Goal: Check status: Check status

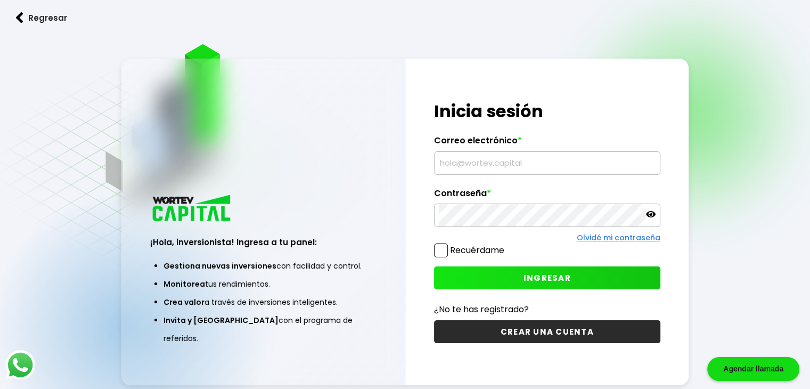
type input "[EMAIL_ADDRESS][DOMAIN_NAME]"
click at [558, 272] on span "INGRESAR" at bounding box center [547, 277] width 47 height 11
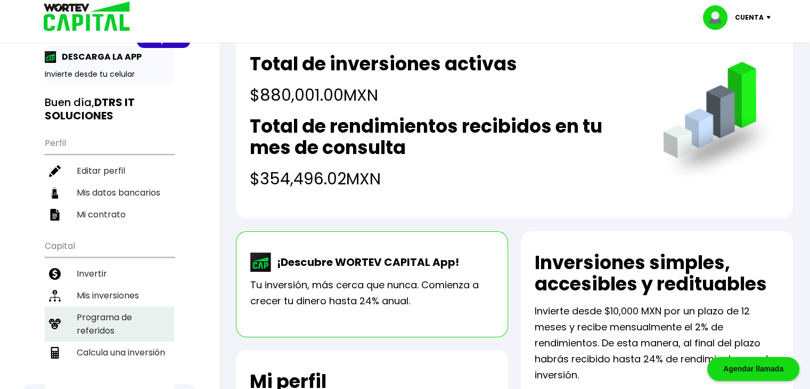
scroll to position [53, 0]
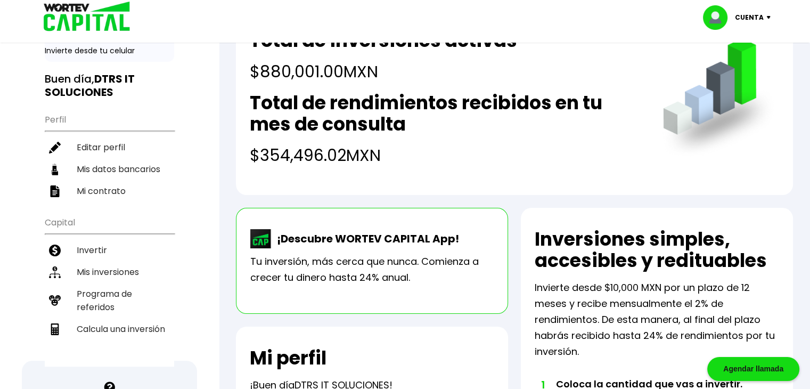
click at [126, 271] on li "Mis inversiones" at bounding box center [109, 272] width 129 height 22
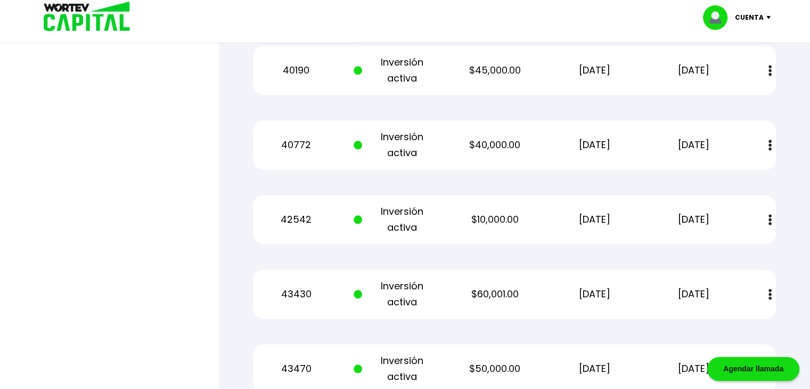
scroll to position [1312, 0]
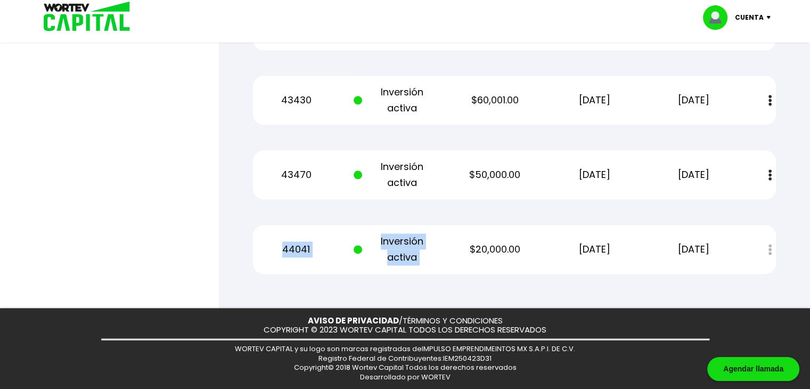
drag, startPoint x: 292, startPoint y: 250, endPoint x: 467, endPoint y: 248, distance: 175.3
click at [463, 247] on div "44041 Inversión activa $20,000.00 [DATE] [DATE] Estado de cuenta" at bounding box center [514, 249] width 523 height 49
click at [537, 243] on div "44041 Inversión activa $20,000.00 [DATE] [DATE] Estado de cuenta" at bounding box center [514, 249] width 523 height 49
drag, startPoint x: 634, startPoint y: 251, endPoint x: 533, endPoint y: 232, distance: 102.6
click at [533, 232] on div "44041 Inversión activa $20,000.00 [DATE] [DATE] Estado de cuenta" at bounding box center [514, 249] width 523 height 49
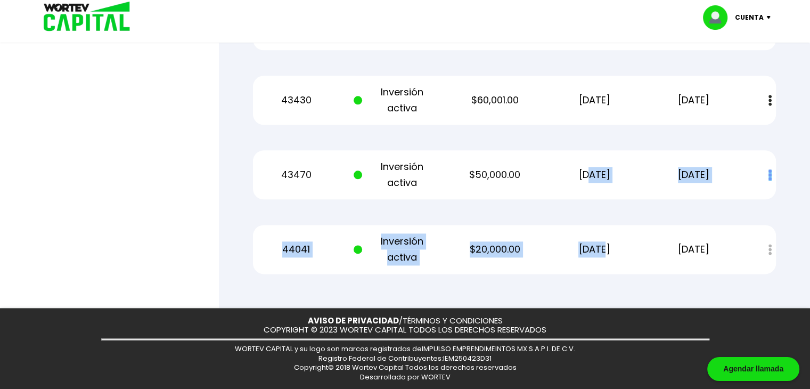
drag, startPoint x: 571, startPoint y: 159, endPoint x: 590, endPoint y: 223, distance: 67.2
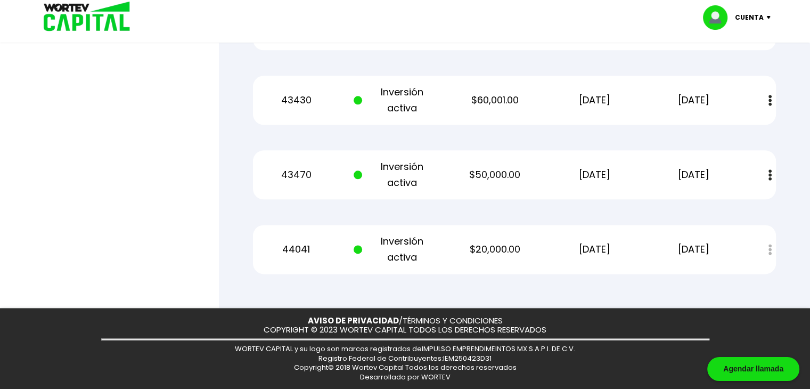
click at [609, 229] on div "44041 Inversión activa $20,000.00 [DATE] [DATE] Estado de cuenta" at bounding box center [514, 249] width 523 height 49
drag, startPoint x: 617, startPoint y: 245, endPoint x: 551, endPoint y: 159, distance: 108.6
click at [601, 178] on p "[DATE]" at bounding box center [594, 175] width 84 height 16
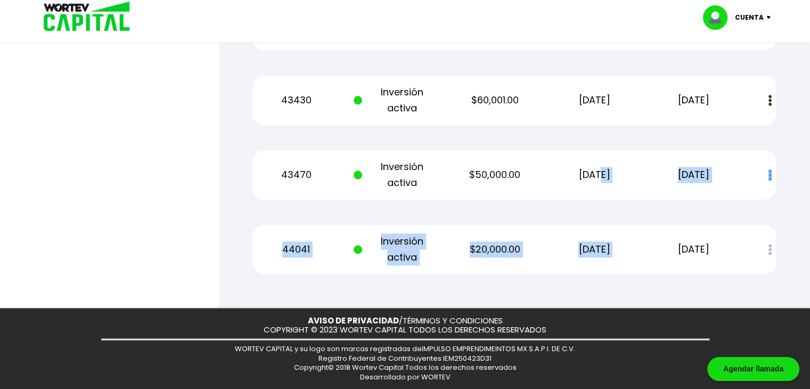
drag, startPoint x: 582, startPoint y: 171, endPoint x: 688, endPoint y: 251, distance: 133.1
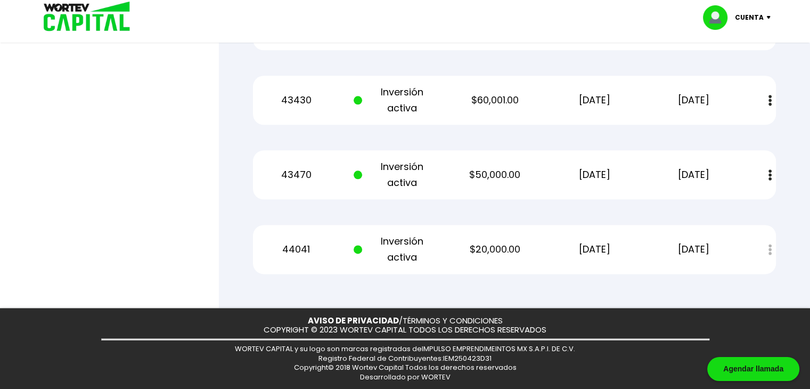
click at [714, 244] on p "[DATE]" at bounding box center [694, 249] width 84 height 16
drag, startPoint x: 721, startPoint y: 251, endPoint x: 433, endPoint y: 156, distance: 303.2
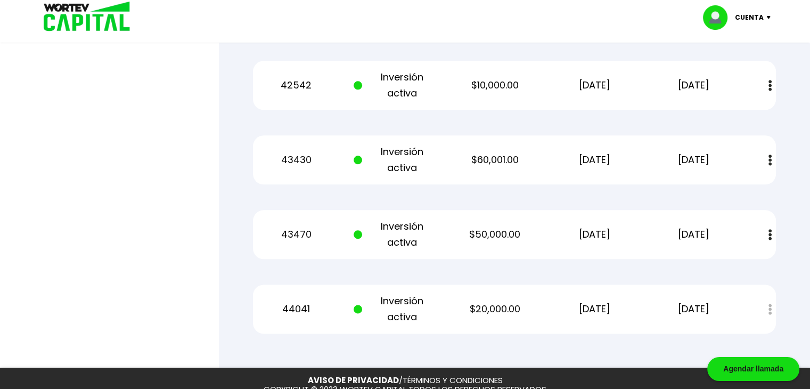
scroll to position [1278, 0]
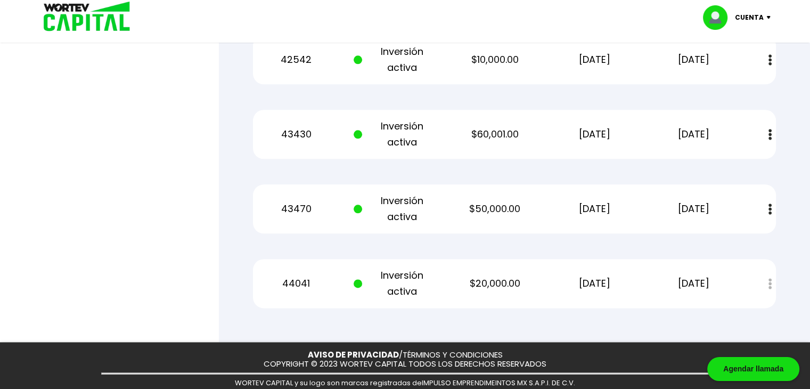
click at [595, 262] on div "44041 Inversión activa $20,000.00 [DATE] [DATE] Estado de cuenta" at bounding box center [514, 283] width 523 height 49
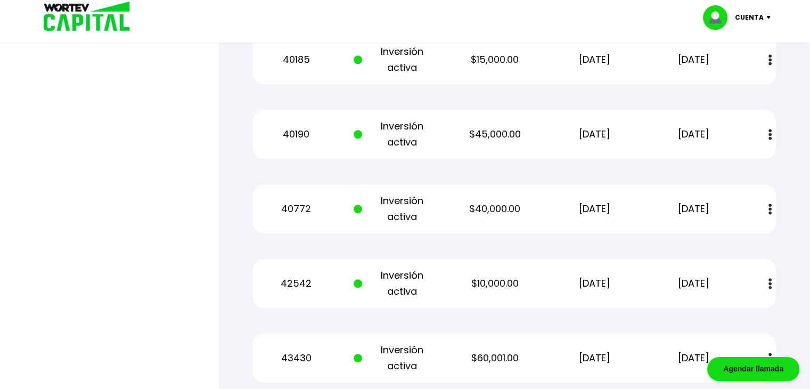
scroll to position [1065, 0]
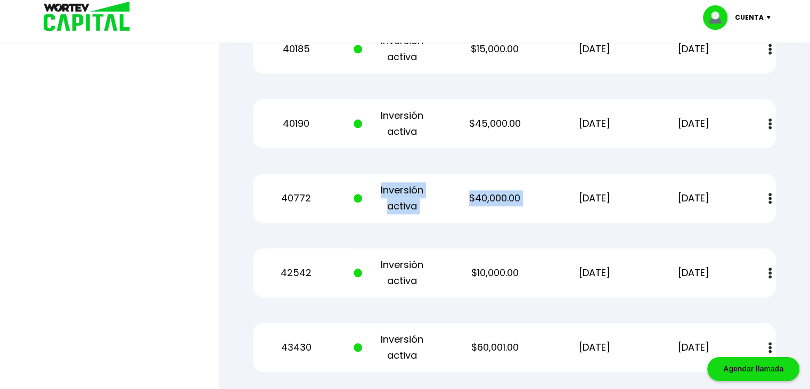
drag, startPoint x: 380, startPoint y: 197, endPoint x: 561, endPoint y: 205, distance: 181.3
click at [561, 203] on div "40772 Inversión activa $40,000.00 [DATE] [DATE] Estado de cuenta" at bounding box center [514, 198] width 523 height 49
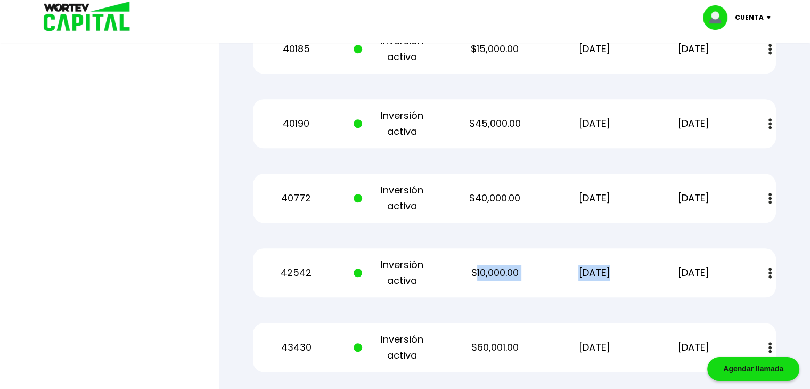
drag, startPoint x: 582, startPoint y: 263, endPoint x: 601, endPoint y: 265, distance: 18.8
click at [598, 263] on div "42542 Inversión activa $10,000.00 [DATE] [DATE] Estado de cuenta" at bounding box center [514, 272] width 523 height 49
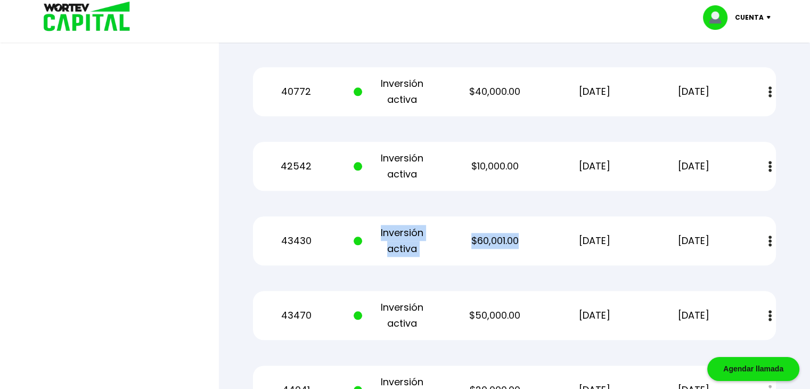
drag, startPoint x: 506, startPoint y: 238, endPoint x: 529, endPoint y: 254, distance: 28.7
click at [528, 238] on div "43430 Inversión activa $60,001.00 [DATE] [DATE] Estado de cuenta" at bounding box center [514, 240] width 523 height 49
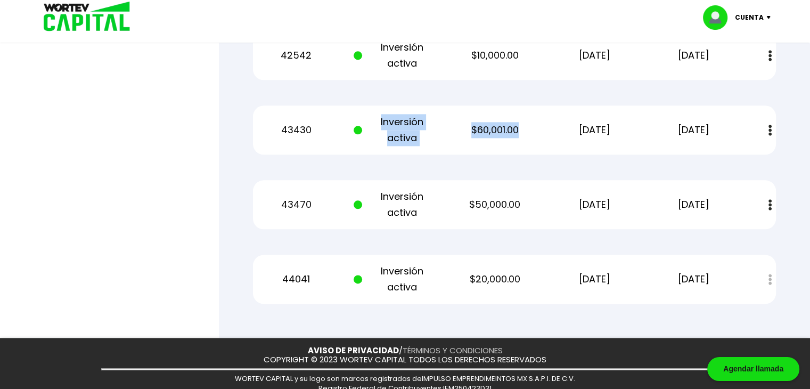
scroll to position [1312, 0]
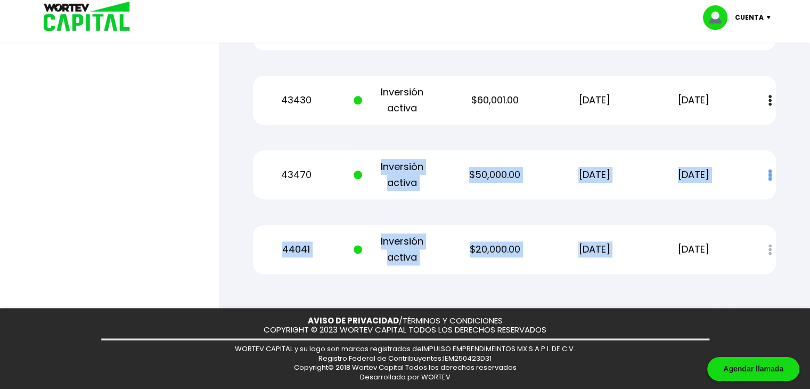
drag, startPoint x: 620, startPoint y: 250, endPoint x: 341, endPoint y: 150, distance: 296.5
click at [362, 159] on span at bounding box center [360, 175] width 13 height 32
